Goal: Task Accomplishment & Management: Use online tool/utility

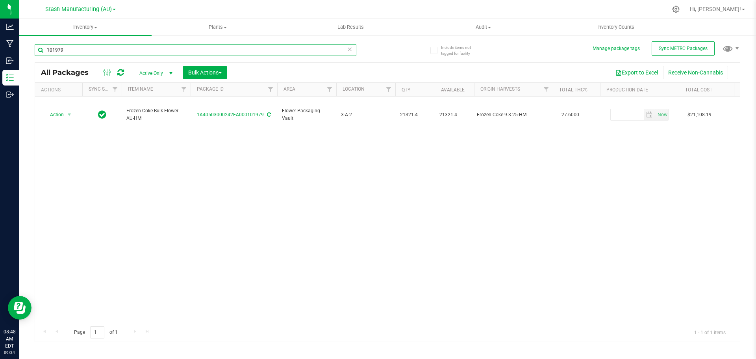
click at [115, 55] on input "101979" at bounding box center [196, 50] width 322 height 12
click at [115, 54] on input "101979" at bounding box center [196, 50] width 322 height 12
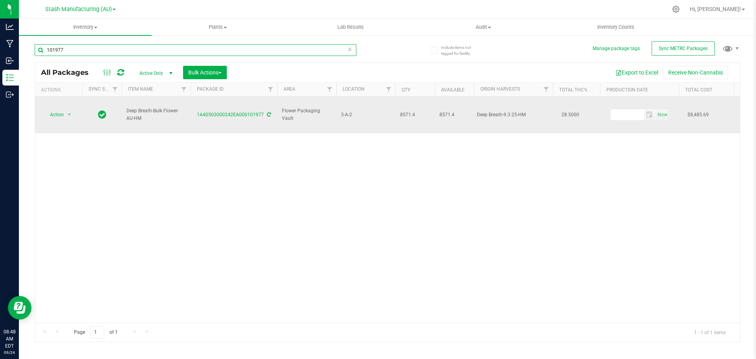
type input "101977"
click at [59, 109] on span "Action" at bounding box center [53, 114] width 21 height 11
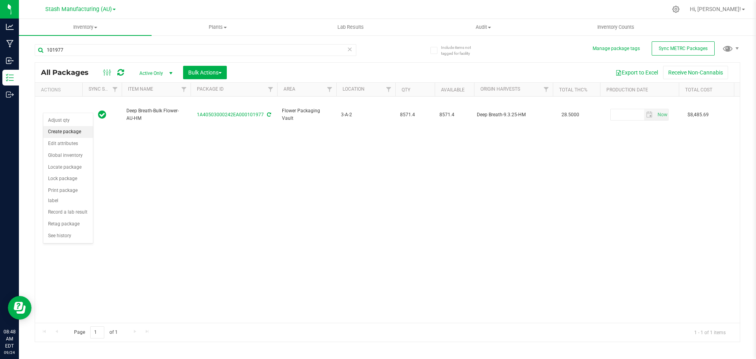
click at [71, 136] on li "Create package" at bounding box center [68, 132] width 50 height 12
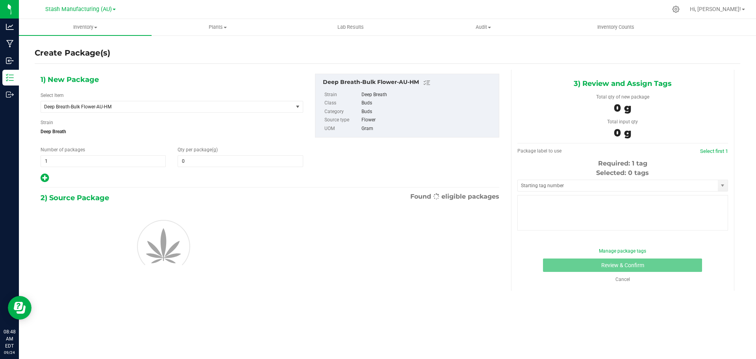
type input "0.0000"
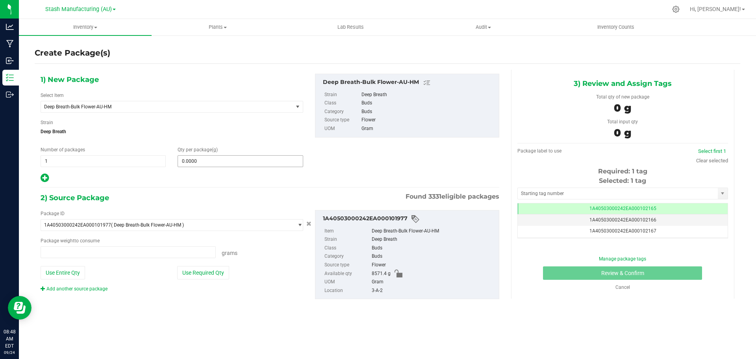
type input "0.0000 g"
click at [225, 162] on span at bounding box center [240, 161] width 125 height 12
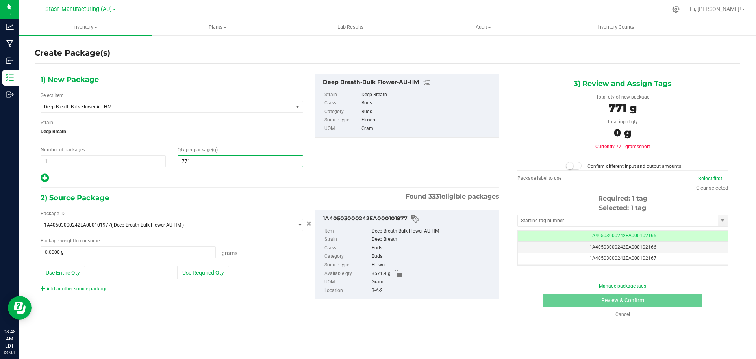
type input "7718"
type input "7,718.0000"
click at [213, 274] on button "Use Required Qty" at bounding box center [203, 272] width 52 height 13
type input "7718.0000 g"
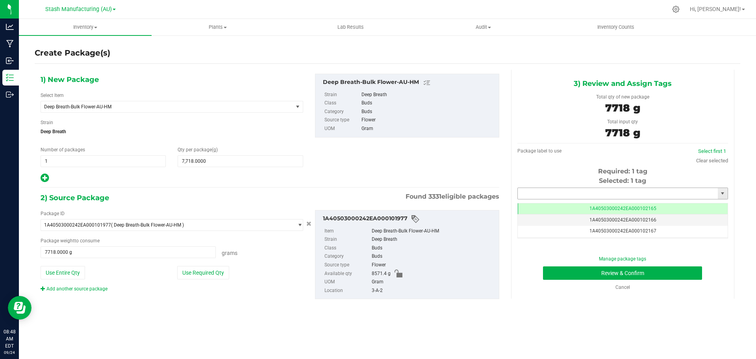
click at [600, 189] on input "text" at bounding box center [618, 193] width 200 height 11
click at [608, 203] on li "1A40503000242EA000102165" at bounding box center [623, 207] width 210 height 12
type input "1A40503000242EA000102165"
click at [613, 274] on button "Review & Confirm" at bounding box center [622, 272] width 159 height 13
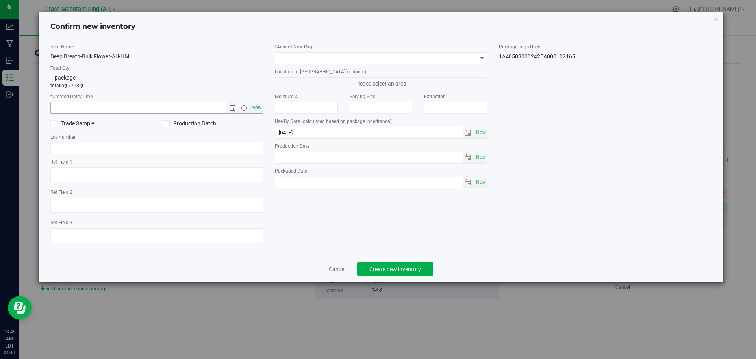
click at [259, 111] on span "Now" at bounding box center [256, 107] width 13 height 11
type input "[DATE] 8:49 AM"
click at [342, 54] on span at bounding box center [376, 58] width 202 height 11
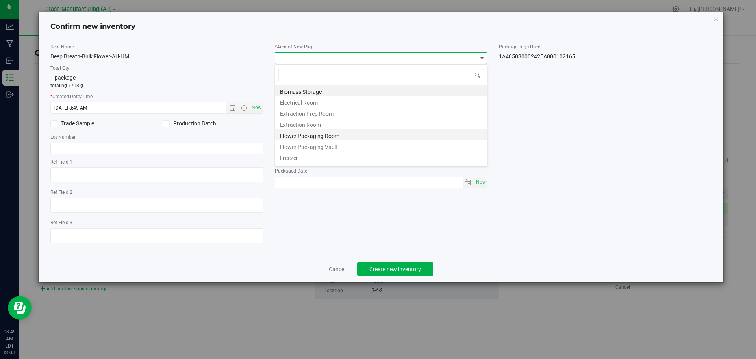
click at [327, 136] on li "Flower Packaging Room" at bounding box center [381, 134] width 212 height 11
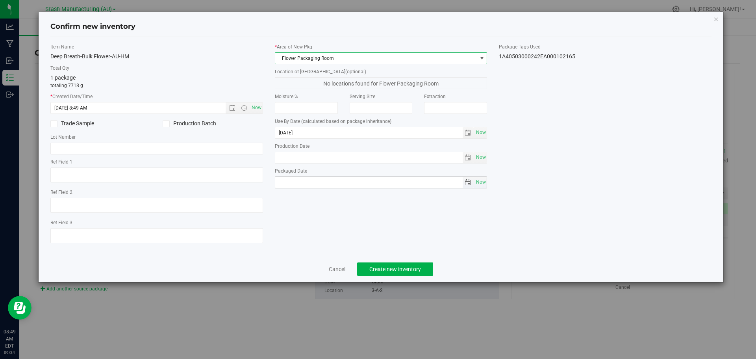
click at [473, 187] on span "select" at bounding box center [468, 182] width 11 height 11
click at [478, 184] on span "Now" at bounding box center [480, 181] width 13 height 11
type input "[DATE]"
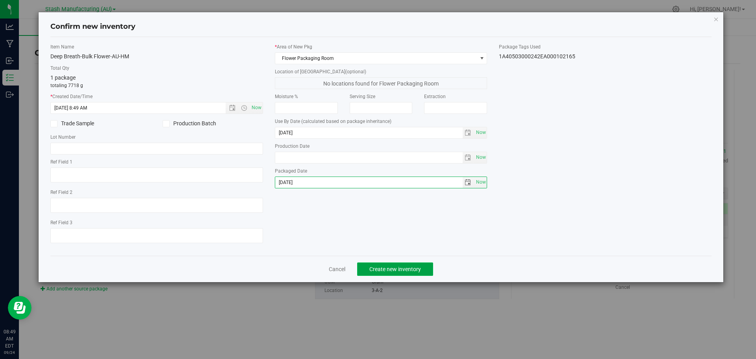
click at [390, 266] on span "Create new inventory" at bounding box center [395, 269] width 52 height 6
